Goal: Browse casually

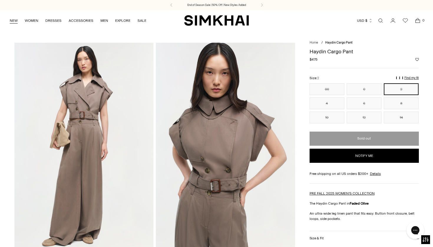
click at [14, 21] on link "NEW" at bounding box center [14, 20] width 8 height 13
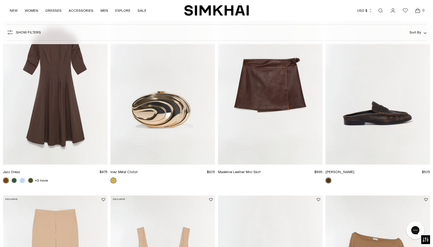
scroll to position [636, 0]
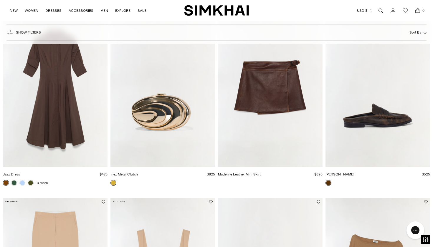
click at [0, 0] on img "Dean Leather Loafer" at bounding box center [0, 0] width 0 height 0
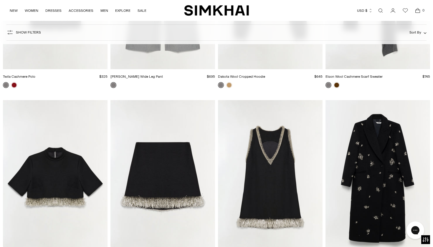
scroll to position [1882, 0]
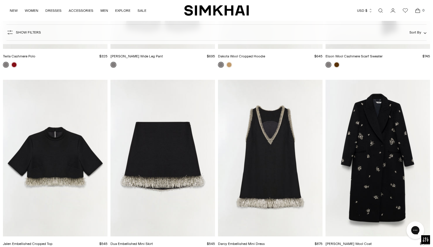
click at [0, 0] on img "Darcy Embellished Mini Dress" at bounding box center [0, 0] width 0 height 0
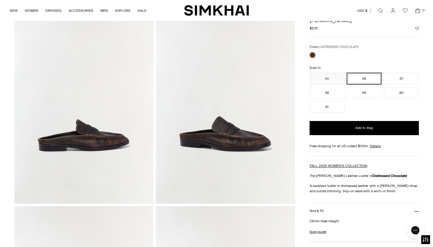
scroll to position [49, 0]
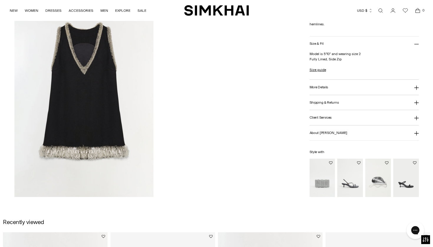
scroll to position [691, 0]
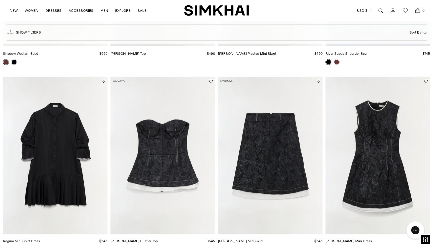
scroll to position [2644, 0]
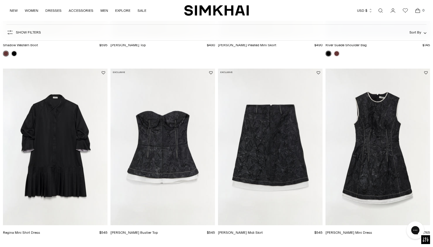
click at [0, 0] on img "Audrina Jacquard Mini Dress" at bounding box center [0, 0] width 0 height 0
click at [0, 0] on img "Regina Mini Shirt Dress" at bounding box center [0, 0] width 0 height 0
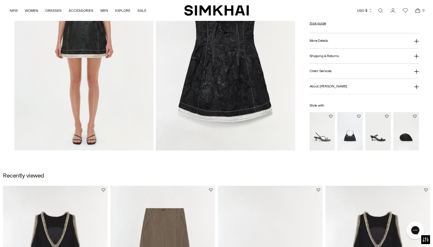
click at [202, 110] on img at bounding box center [225, 46] width 139 height 209
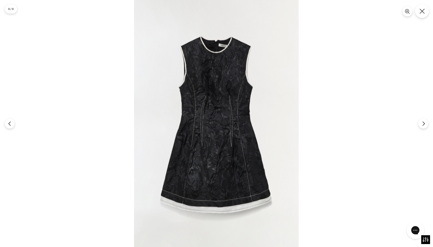
click at [424, 11] on icon "Close" at bounding box center [422, 11] width 5 height 5
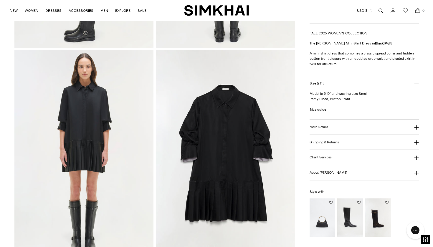
scroll to position [418, 0]
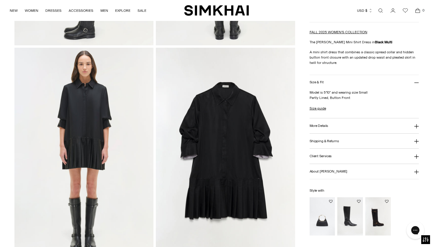
click at [211, 155] on img at bounding box center [225, 152] width 139 height 209
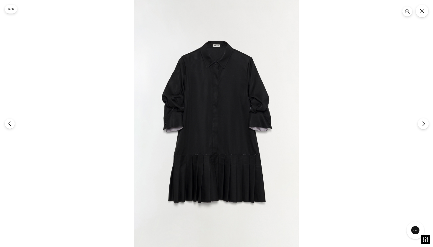
click at [421, 122] on button "Next" at bounding box center [423, 123] width 11 height 11
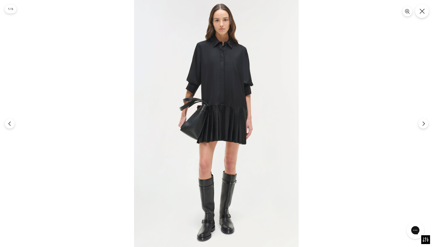
click at [419, 14] on button "Close" at bounding box center [422, 11] width 14 height 14
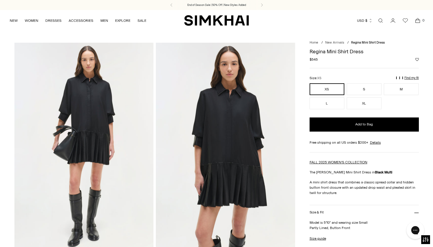
scroll to position [0, 0]
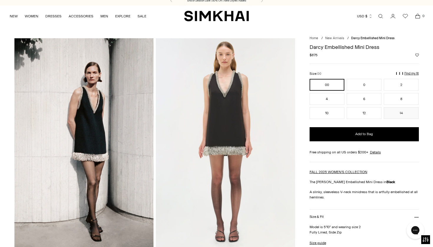
scroll to position [2, 0]
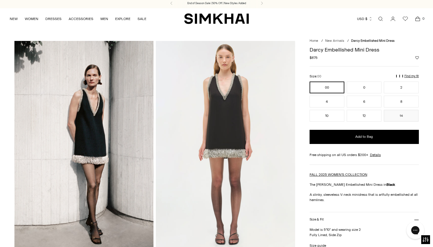
click at [221, 136] on img at bounding box center [225, 145] width 139 height 209
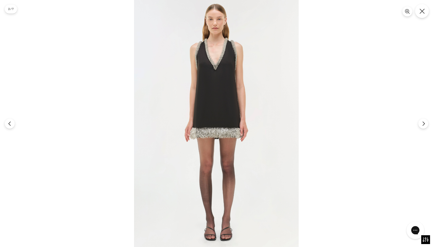
click at [426, 11] on button "Close" at bounding box center [422, 11] width 14 height 14
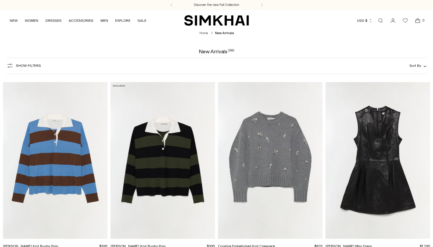
scroll to position [485, 0]
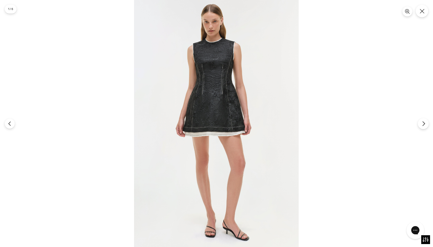
click at [426, 125] on icon "Next" at bounding box center [423, 123] width 5 height 5
